Goal: Book appointment/travel/reservation

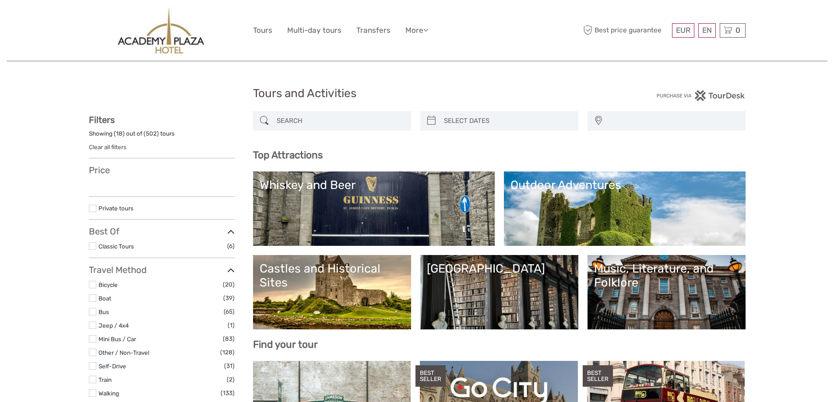
select select
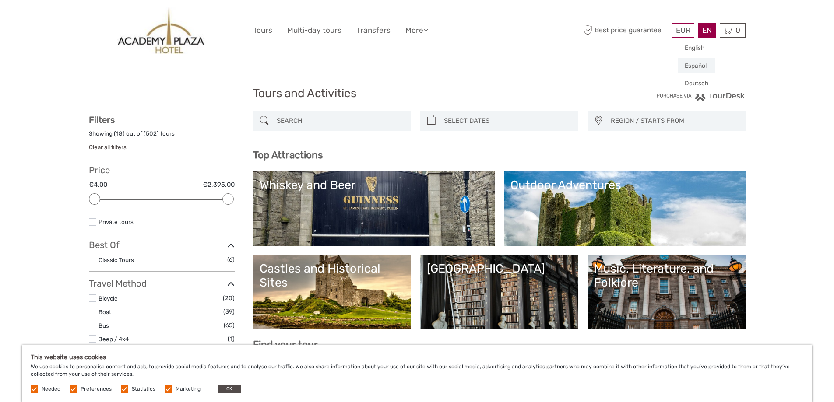
click at [703, 66] on link "Español" at bounding box center [696, 66] width 37 height 16
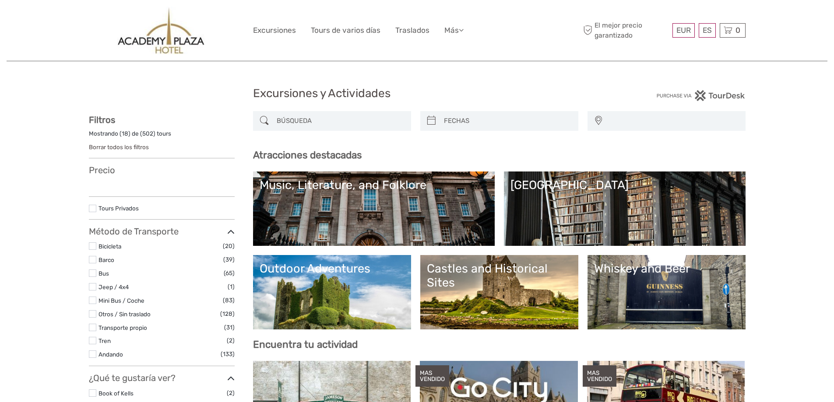
select select
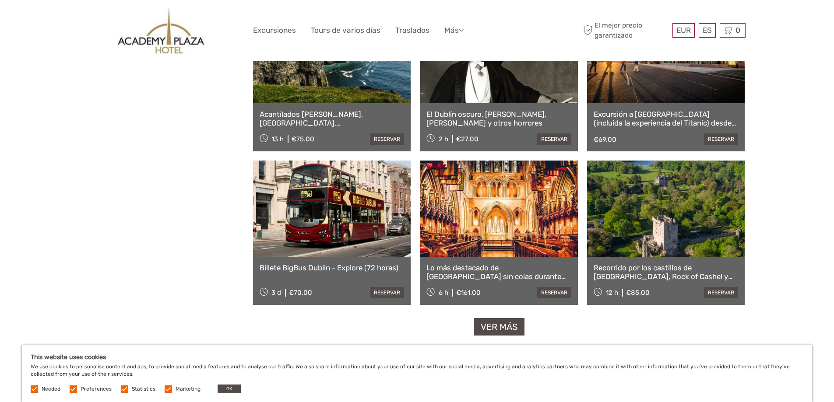
scroll to position [1007, 0]
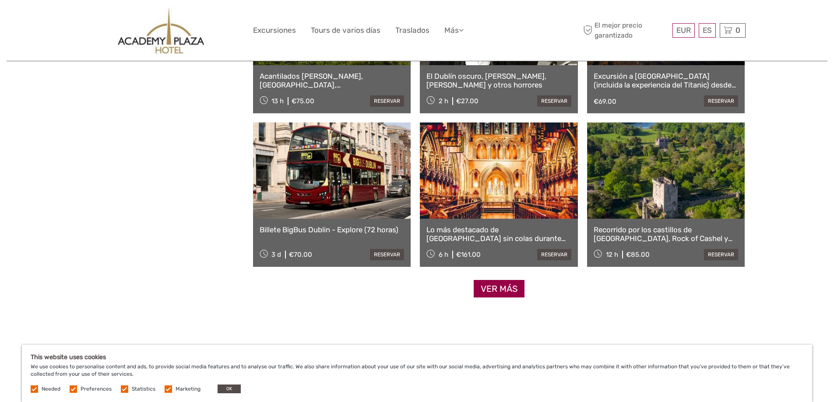
click at [494, 295] on link "Ver más" at bounding box center [499, 289] width 51 height 18
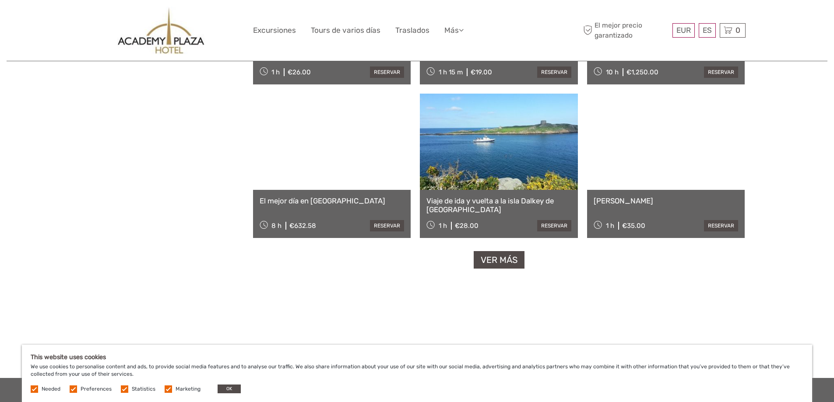
scroll to position [1751, 0]
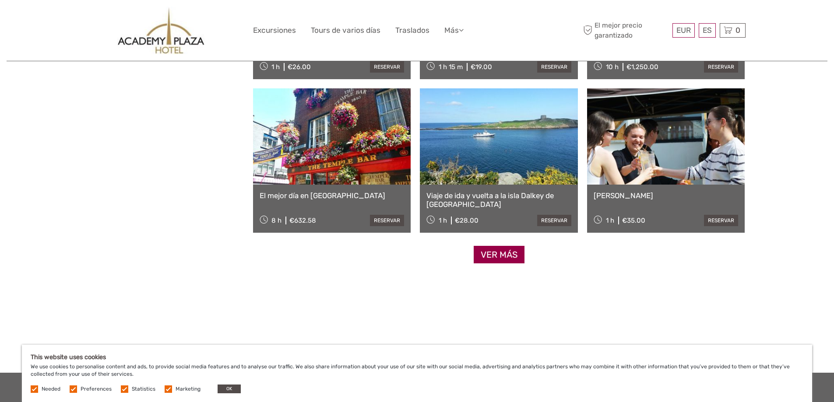
click at [495, 256] on link "Ver más" at bounding box center [499, 255] width 51 height 18
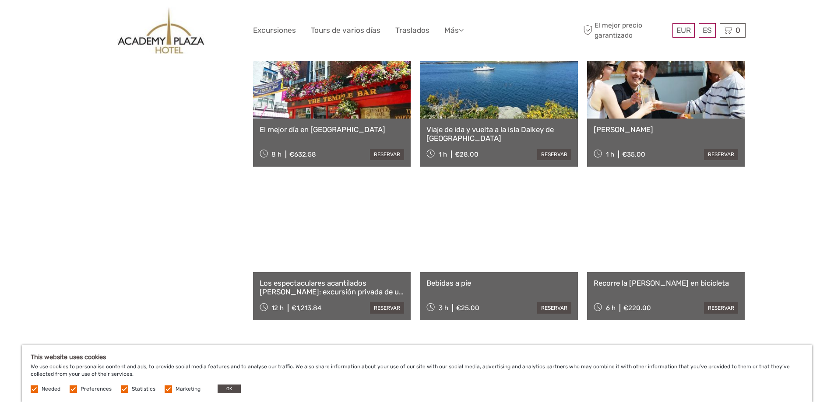
scroll to position [1839, 0]
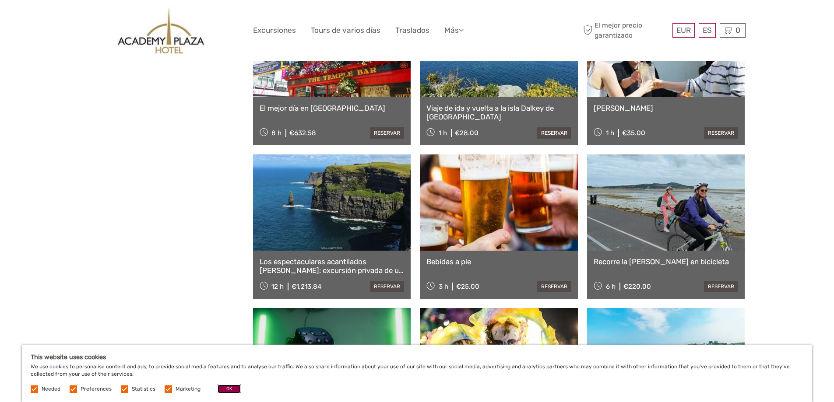
click at [229, 388] on button "OK" at bounding box center [229, 389] width 23 height 9
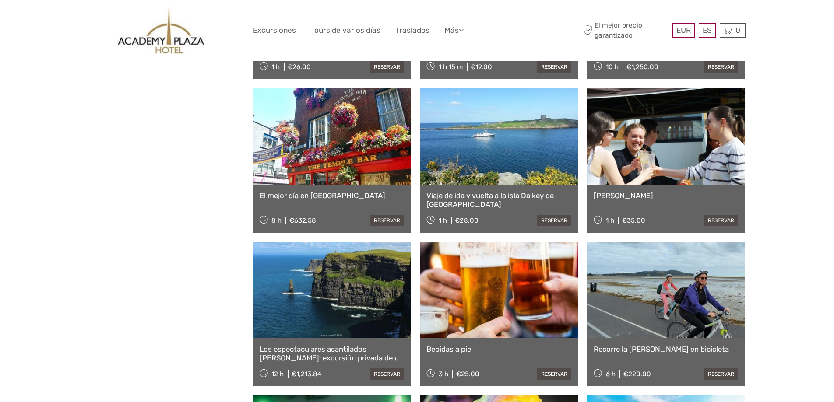
scroll to position [1007, 0]
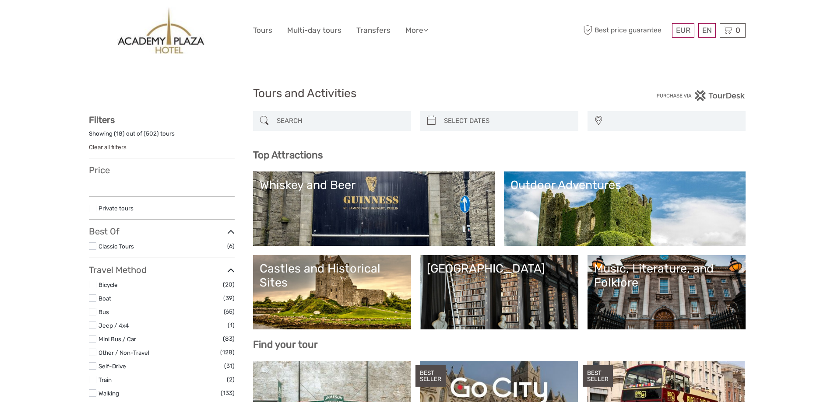
select select
